Goal: Information Seeking & Learning: Check status

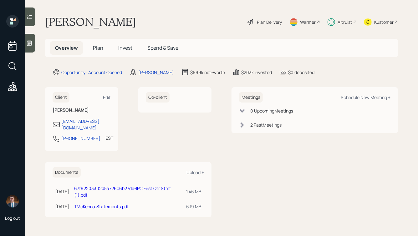
click at [134, 51] on h5 "Invest" at bounding box center [125, 47] width 24 height 13
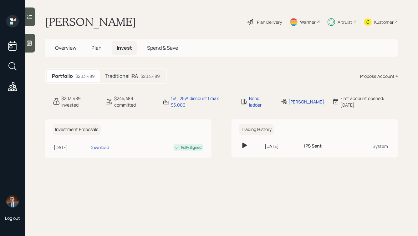
click at [142, 77] on div "$203,489" at bounding box center [150, 76] width 19 height 7
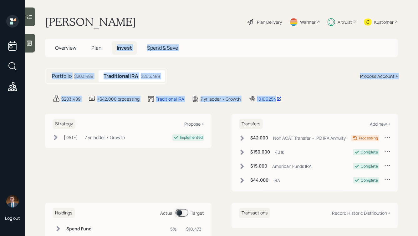
drag, startPoint x: 313, startPoint y: 100, endPoint x: 132, endPoint y: 29, distance: 193.9
click at [132, 29] on main "[PERSON_NAME] Plan Delivery Warmer Altruist Kustomer Overview Plan Invest Spend…" at bounding box center [221, 118] width 393 height 236
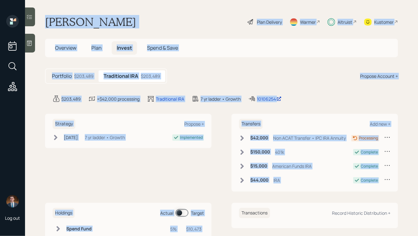
drag, startPoint x: 43, startPoint y: 19, endPoint x: 281, endPoint y: 202, distance: 300.0
click at [281, 202] on main "[PERSON_NAME] Plan Delivery Warmer Altruist Kustomer Overview Plan Invest Spend…" at bounding box center [221, 118] width 393 height 236
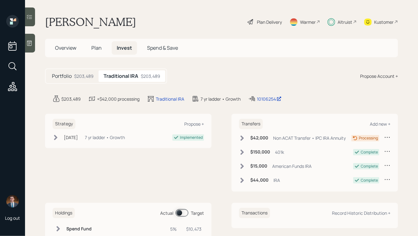
click at [303, 202] on div "Strategy Propose + [DATE] [DATE] 2:42 PM EDT 7 yr ladder • Growth Implemented T…" at bounding box center [221, 190] width 353 height 152
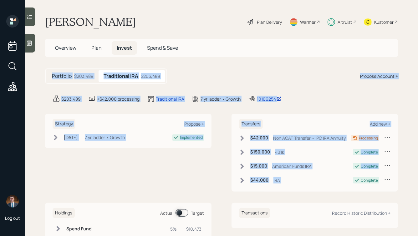
drag, startPoint x: 356, startPoint y: 194, endPoint x: 208, endPoint y: 53, distance: 205.3
click at [208, 53] on main "[PERSON_NAME] Plan Delivery Warmer Altruist Kustomer Overview Plan Invest Spend…" at bounding box center [221, 118] width 393 height 236
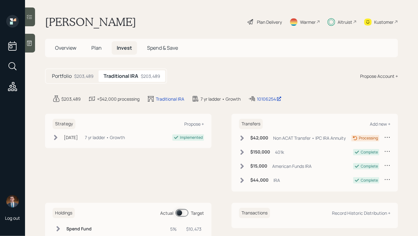
click at [157, 18] on div "[PERSON_NAME] Plan Delivery Warmer Altruist Kustomer" at bounding box center [221, 22] width 353 height 14
